Goal: Navigation & Orientation: Find specific page/section

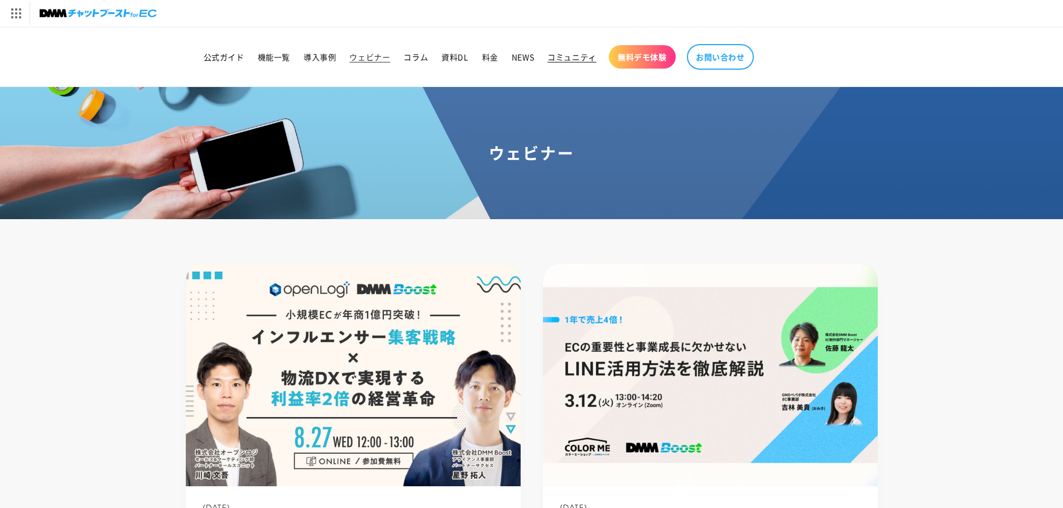
click at [560, 59] on span "コミュニティ" at bounding box center [571, 57] width 49 height 10
click at [60, 18] on img at bounding box center [98, 14] width 117 height 16
